Goal: Information Seeking & Learning: Learn about a topic

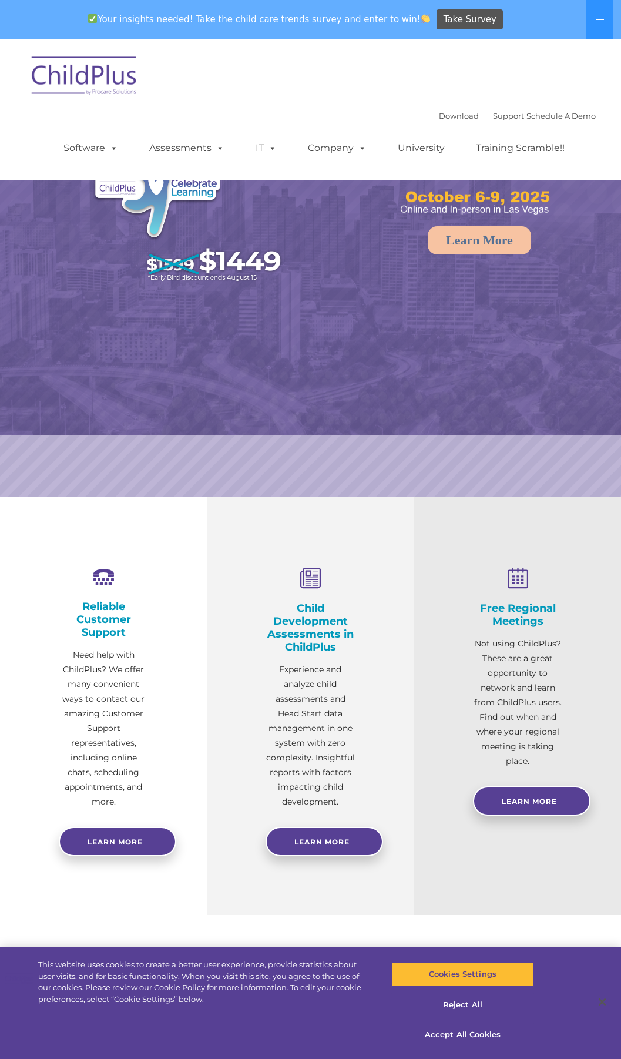
select select "MEDIUM"
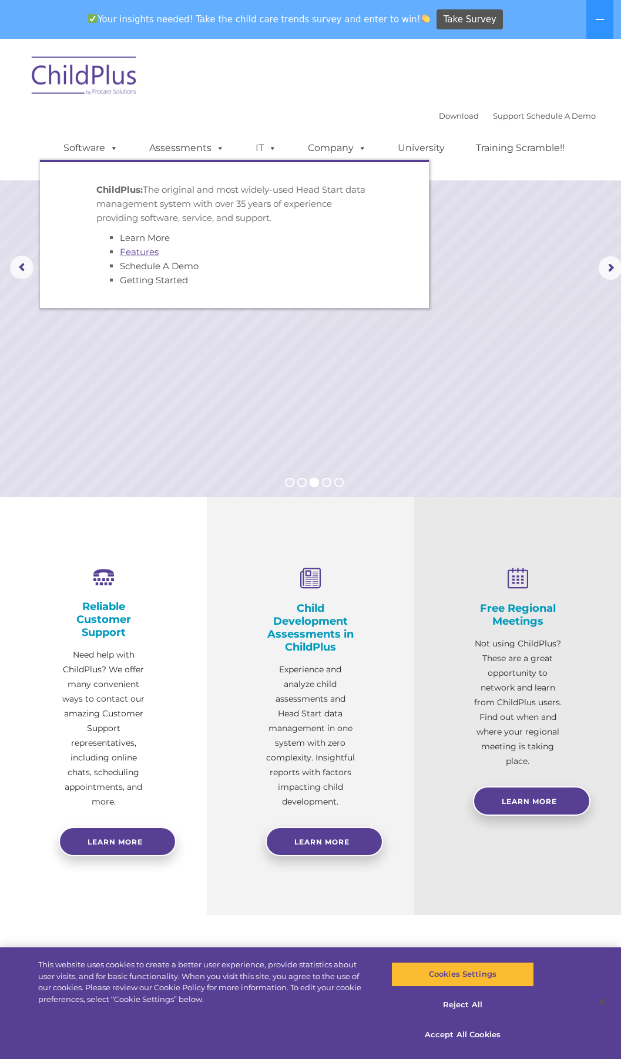
click at [143, 252] on link "Features" at bounding box center [139, 251] width 39 height 11
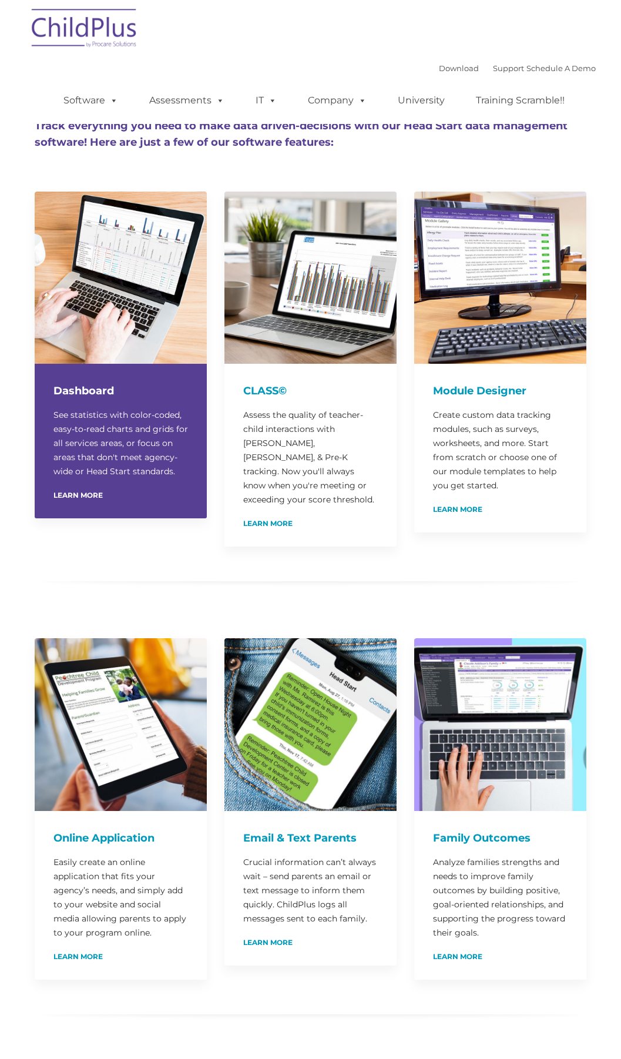
type input ""
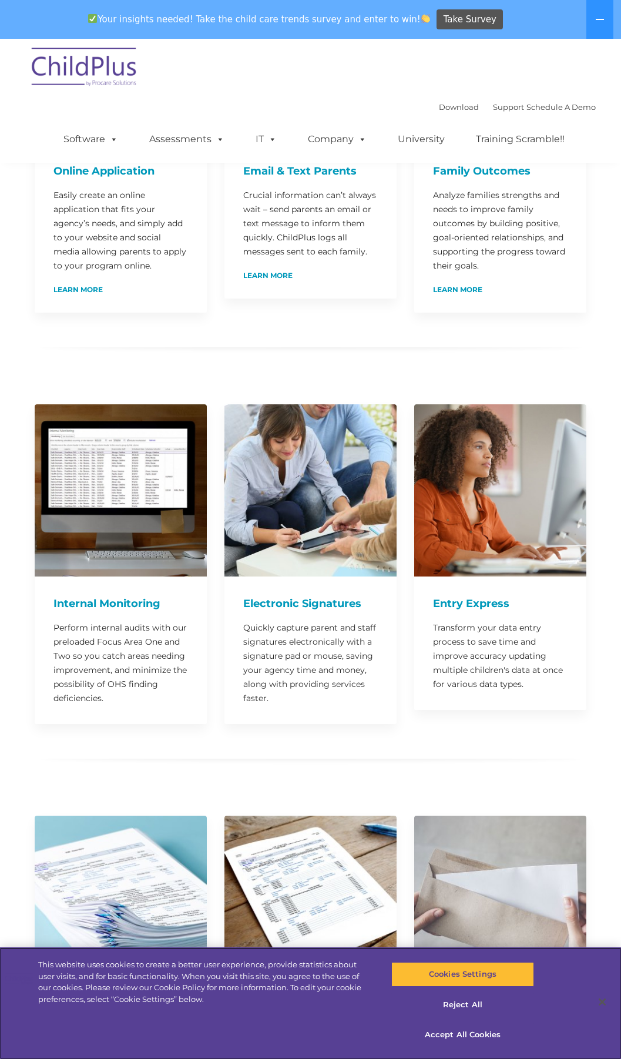
scroll to position [705, 0]
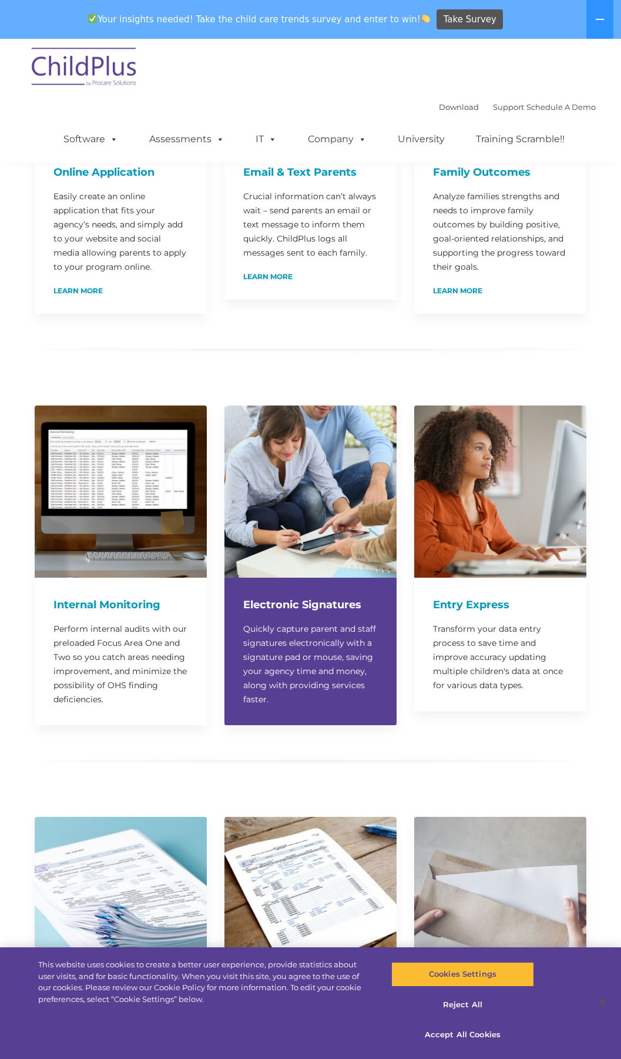
click at [326, 601] on div "Electronic Signatures Quickly capture parent and staff signatures electronicall…" at bounding box center [311, 652] width 172 height 148
click at [283, 664] on p "Quickly capture parent and staff signatures electronically with a signature pad…" at bounding box center [310, 664] width 135 height 85
click at [314, 664] on p "Quickly capture parent and staff signatures electronically with a signature pad…" at bounding box center [310, 664] width 135 height 85
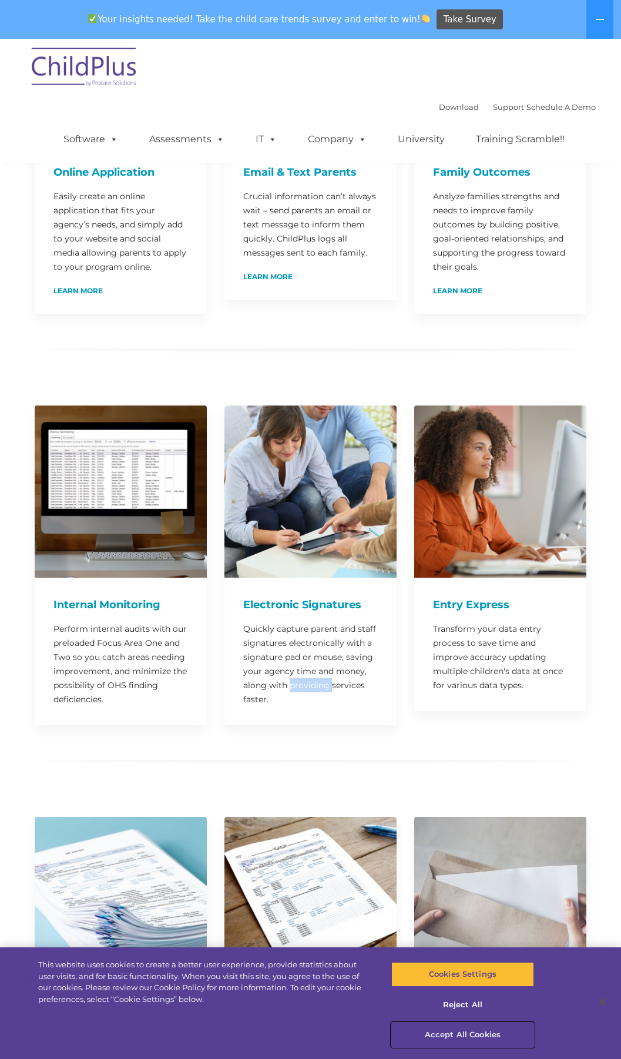
click at [471, 1033] on button "Accept All Cookies" at bounding box center [462, 1035] width 143 height 25
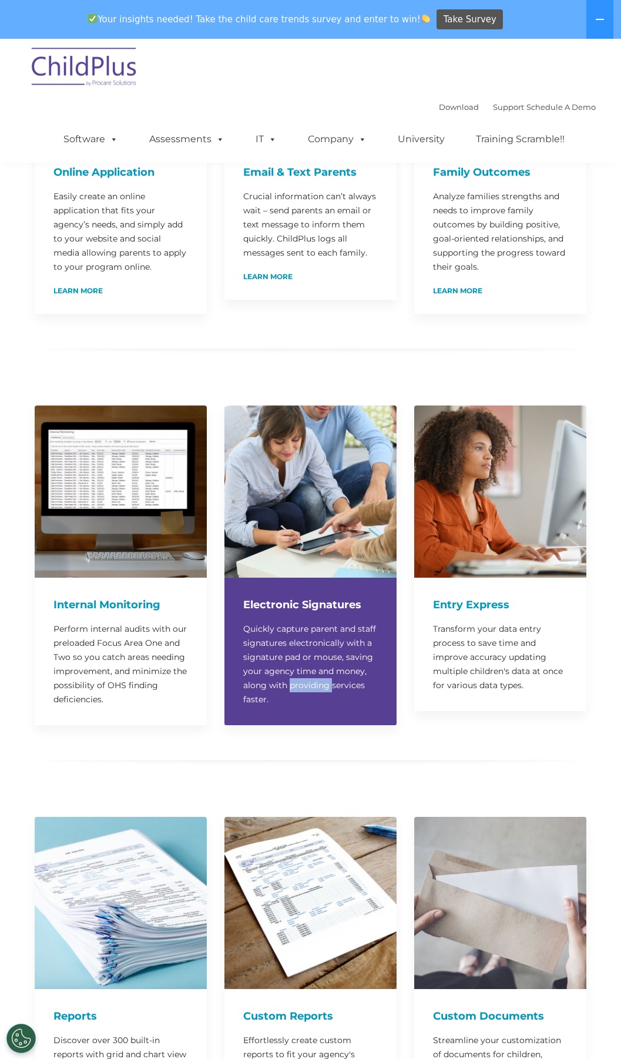
click at [304, 560] on img at bounding box center [311, 492] width 172 height 172
click at [311, 532] on img at bounding box center [311, 492] width 172 height 172
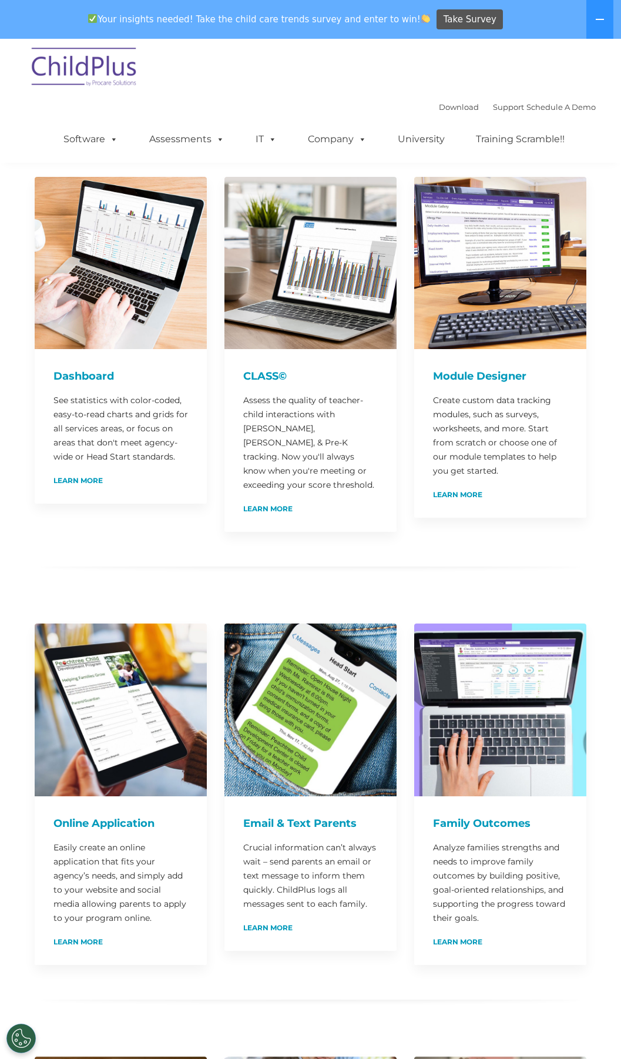
scroll to position [0, 0]
